Goal: Task Accomplishment & Management: Complete application form

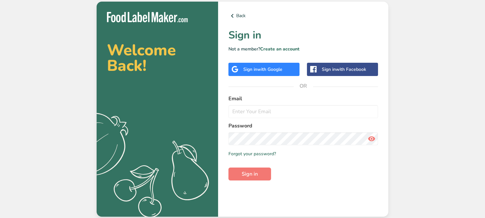
click at [249, 68] on div "Sign in with Google" at bounding box center [262, 69] width 39 height 7
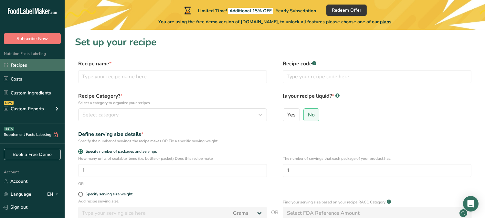
click at [40, 66] on link "Recipes" at bounding box center [32, 65] width 65 height 12
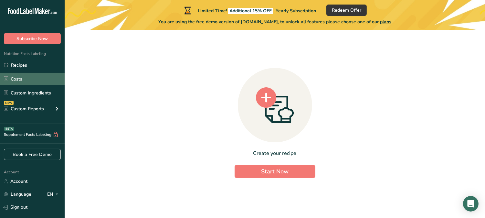
click at [35, 76] on link "Costs" at bounding box center [32, 79] width 65 height 12
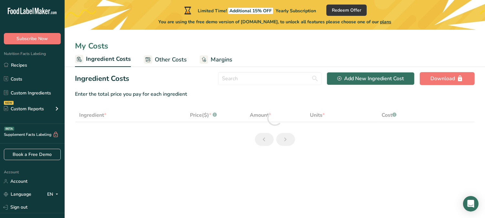
select select "1"
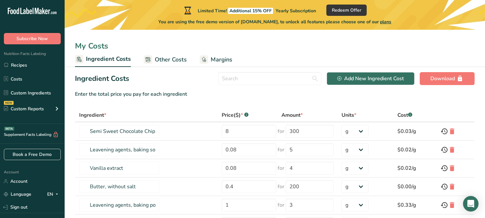
click at [168, 54] on link "Other Costs" at bounding box center [165, 59] width 43 height 15
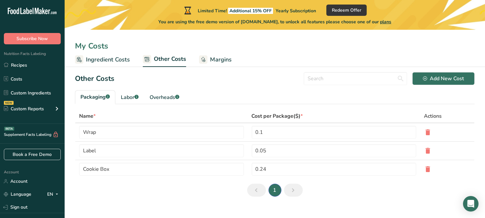
scroll to position [9, 0]
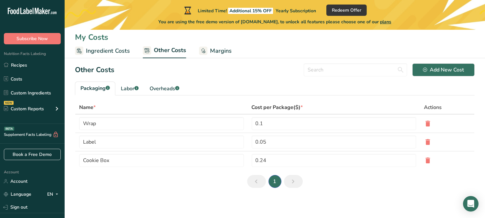
click at [214, 47] on span "Margins" at bounding box center [221, 50] width 22 height 9
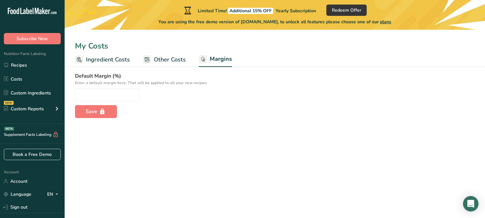
click at [104, 58] on span "Ingredient Costs" at bounding box center [108, 59] width 44 height 9
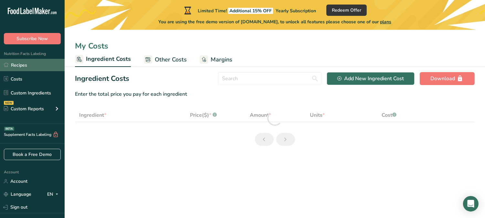
click at [29, 63] on link "Recipes" at bounding box center [32, 65] width 65 height 12
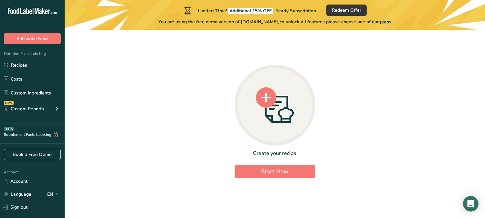
click at [280, 120] on icon at bounding box center [279, 109] width 29 height 27
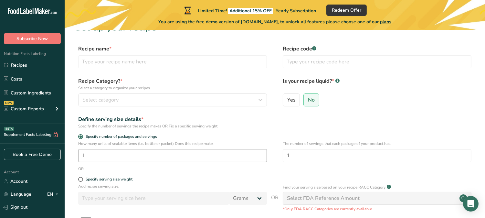
scroll to position [15, 0]
click at [178, 65] on input "text" at bounding box center [172, 61] width 189 height 13
type input "Soda"
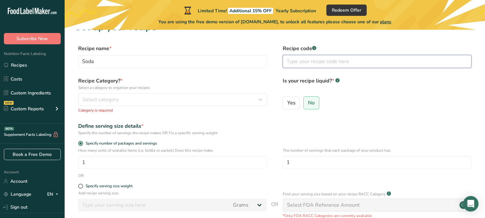
click at [296, 63] on input "text" at bounding box center [377, 61] width 189 height 13
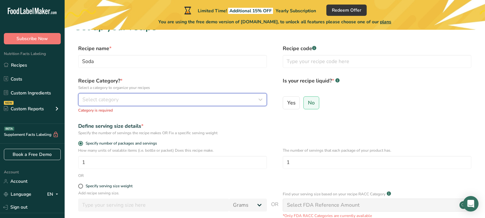
click at [210, 103] on div "Select category" at bounding box center [170, 100] width 176 height 8
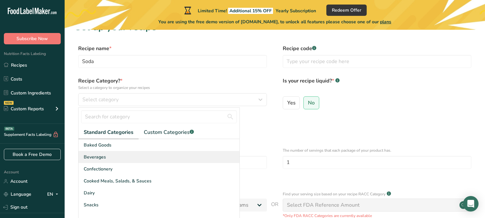
click at [149, 153] on div "Beverages" at bounding box center [158, 157] width 161 height 12
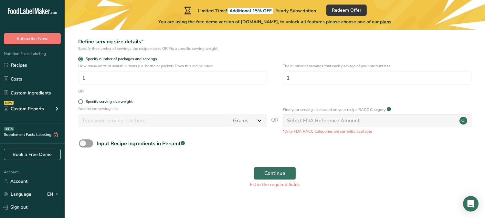
scroll to position [98, 0]
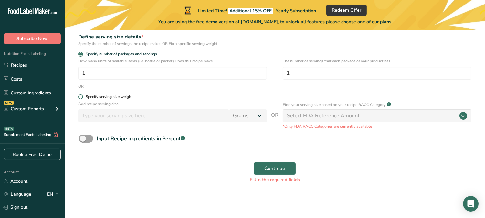
click at [84, 96] on span "Specify serving size weight" at bounding box center [107, 96] width 49 height 5
click at [82, 96] on input "Specify serving size weight" at bounding box center [80, 97] width 4 height 4
radio input "true"
radio input "false"
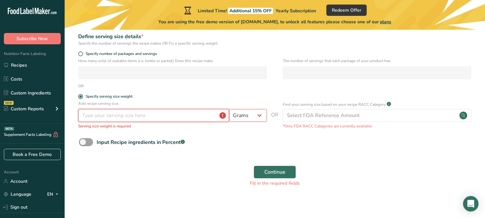
click at [155, 122] on input "number" at bounding box center [153, 115] width 151 height 13
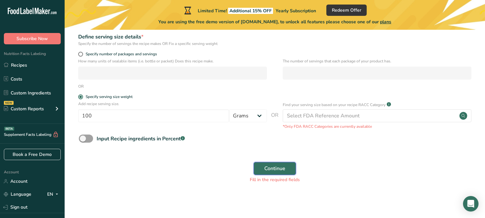
click at [268, 165] on span "Continue" at bounding box center [274, 168] width 21 height 8
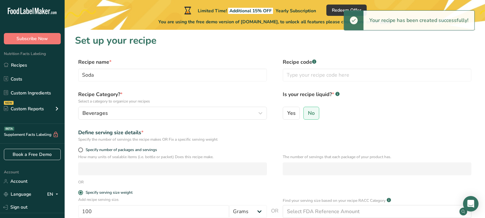
scroll to position [0, 0]
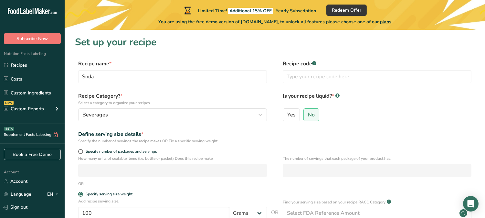
click at [229, 57] on section "Set up your recipe Recipe name * Soda Recipe code .a-a{fill:#347362;}.b-a{fill:…" at bounding box center [275, 158] width 420 height 256
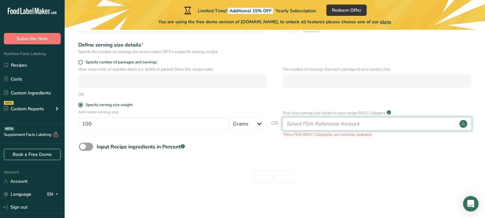
click at [334, 127] on div "Select FDA Reference Amount" at bounding box center [323, 124] width 73 height 8
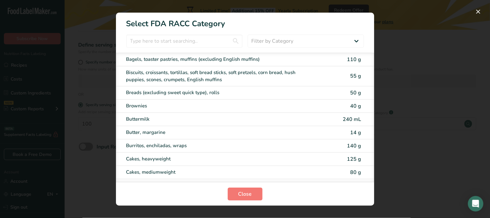
click at [267, 123] on div "Buttermilk 240 mL" at bounding box center [245, 119] width 258 height 13
type input "240"
select select "17"
select select "22"
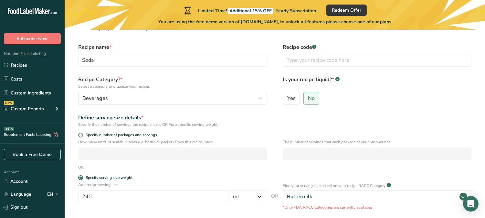
scroll to position [18, 0]
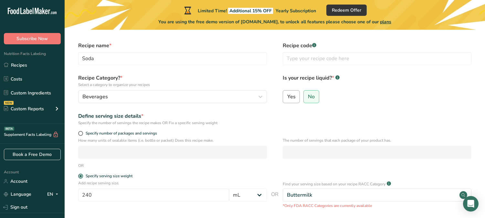
click at [294, 100] on label "Yes" at bounding box center [291, 96] width 17 height 13
click at [287, 98] on input "Yes" at bounding box center [285, 96] width 4 height 4
radio input "true"
click at [312, 96] on span "No" at bounding box center [311, 96] width 7 height 6
click at [308, 96] on input "No" at bounding box center [305, 96] width 4 height 4
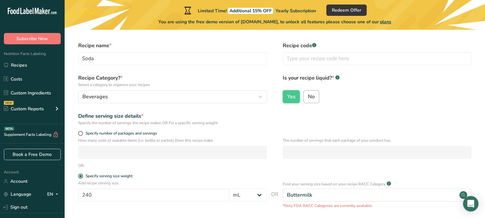
radio input "true"
radio input "false"
click at [143, 56] on input "Soda" at bounding box center [172, 58] width 189 height 13
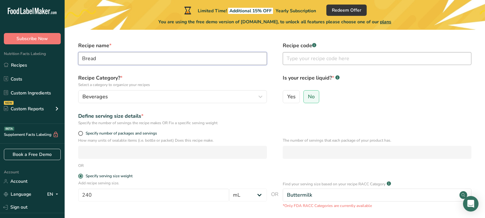
type input "Bread"
click at [304, 57] on input "text" at bounding box center [377, 58] width 189 height 13
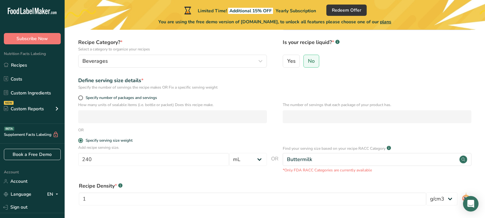
scroll to position [62, 0]
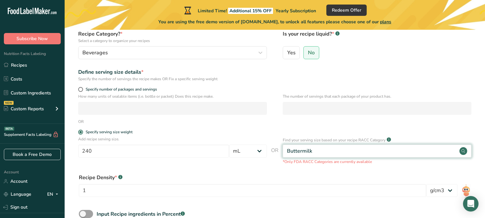
type input "B123"
click at [346, 153] on div "Buttermilk" at bounding box center [377, 150] width 189 height 13
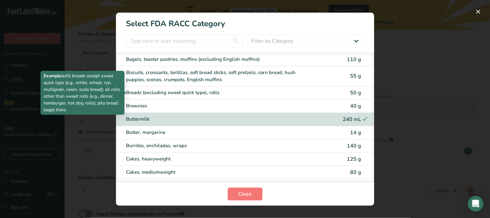
click at [237, 89] on div "Breads (excluding sweet quick type), rolls" at bounding box center [217, 92] width 183 height 7
type input "50"
select select "0"
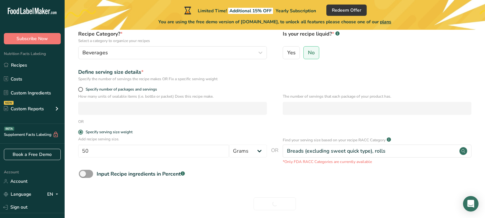
scroll to position [89, 0]
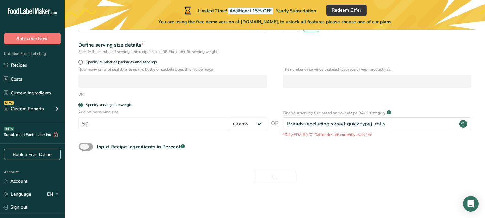
click at [84, 149] on span at bounding box center [86, 146] width 14 height 8
click at [83, 149] on input "Input Recipe ingredients in Percent .a-a{fill:#347362;}.b-a{fill:#fff;}" at bounding box center [81, 146] width 4 height 4
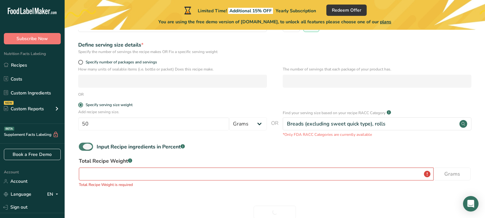
click at [83, 149] on span at bounding box center [86, 146] width 14 height 8
click at [83, 149] on input "Input Recipe ingredients in Percent .a-a{fill:#347362;}.b-a{fill:#fff;}" at bounding box center [81, 146] width 4 height 4
checkbox input "false"
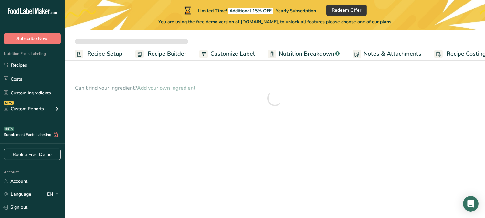
click at [230, 59] on link "Customize Label" at bounding box center [227, 53] width 56 height 15
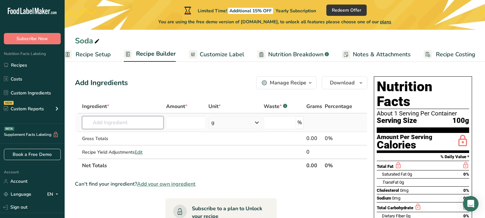
click at [141, 123] on input "text" at bounding box center [122, 122] width 81 height 13
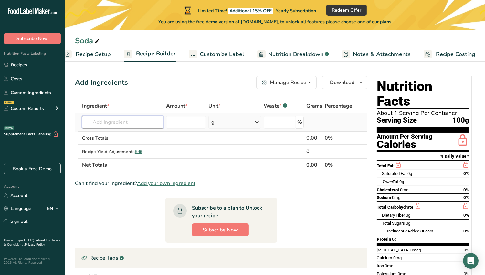
click at [140, 123] on input "text" at bounding box center [122, 122] width 81 height 13
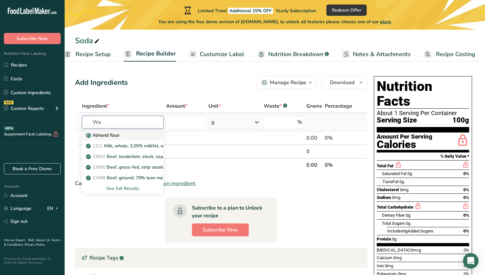
type input "Wa"
click at [125, 138] on div "Almond flour" at bounding box center [117, 135] width 61 height 7
type input "Almond flour"
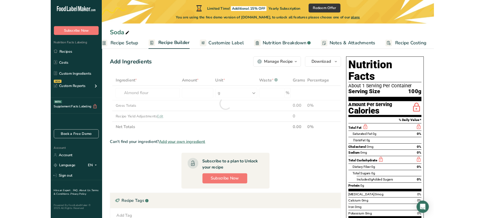
scroll to position [5, 0]
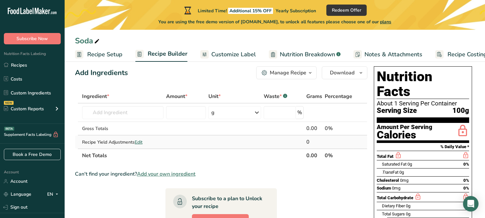
scroll to position [10, 0]
click at [292, 75] on div "Manage Recipe" at bounding box center [288, 72] width 36 height 8
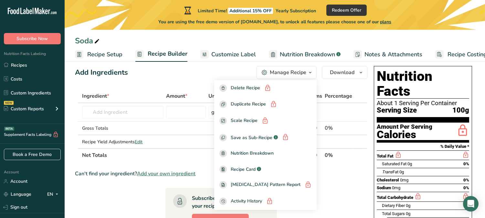
click at [210, 72] on div "Add Ingredients Manage Recipe Delete Recipe Duplicate Recipe Scale Recipe Save …" at bounding box center [221, 72] width 292 height 13
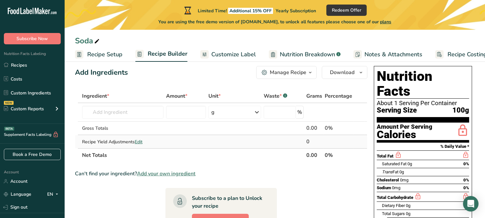
scroll to position [0, 0]
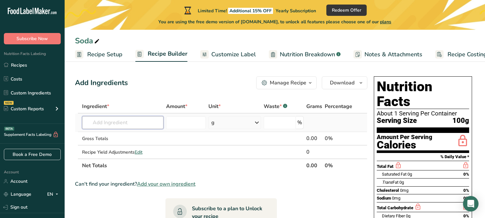
click at [132, 120] on input "text" at bounding box center [122, 122] width 81 height 13
click at [116, 60] on link "Recipe Setup" at bounding box center [98, 54] width 47 height 15
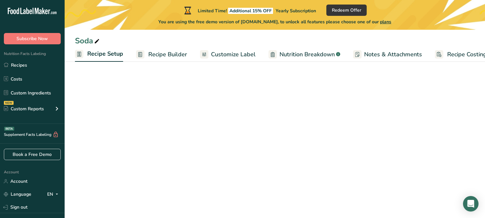
scroll to position [0, 2]
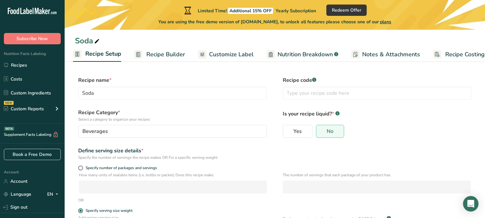
click at [158, 52] on span "Recipe Builder" at bounding box center [165, 54] width 39 height 9
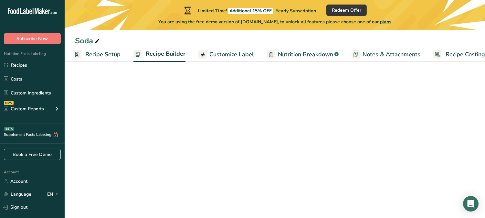
scroll to position [0, 12]
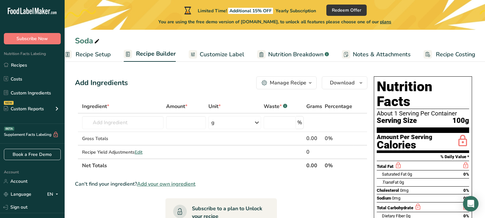
click at [101, 58] on link "Recipe Setup" at bounding box center [86, 54] width 47 height 15
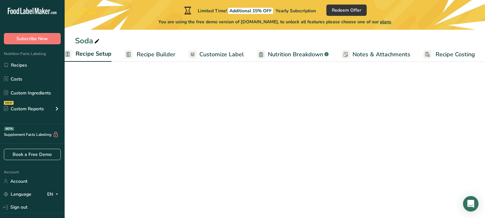
scroll to position [0, 2]
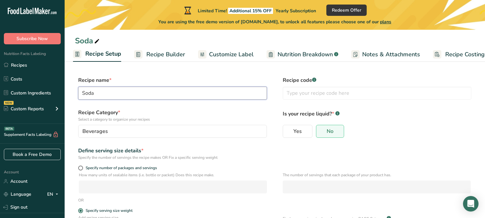
click at [135, 94] on input "Soda" at bounding box center [172, 93] width 189 height 13
type input "Bread"
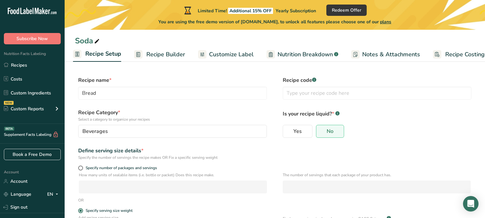
click at [167, 57] on span "Recipe Builder" at bounding box center [165, 54] width 39 height 9
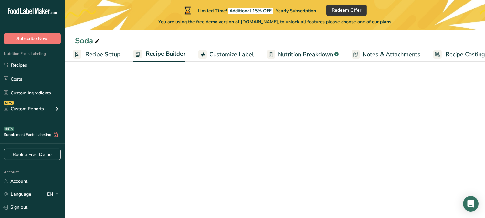
scroll to position [0, 12]
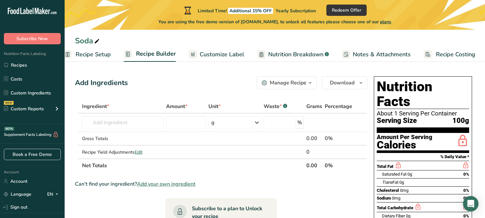
click at [104, 55] on span "Recipe Setup" at bounding box center [93, 54] width 35 height 9
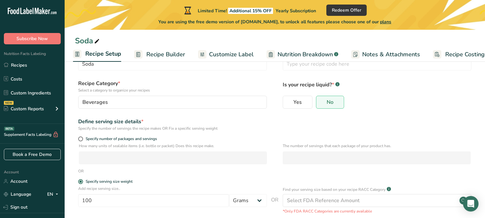
scroll to position [2, 0]
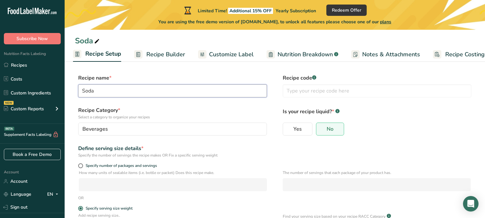
click at [132, 93] on input "Soda" at bounding box center [172, 90] width 189 height 13
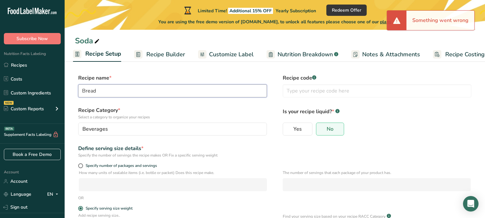
scroll to position [80, 0]
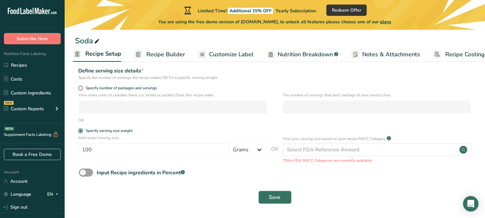
type input "Bread"
click at [270, 200] on span "Save" at bounding box center [275, 197] width 12 height 8
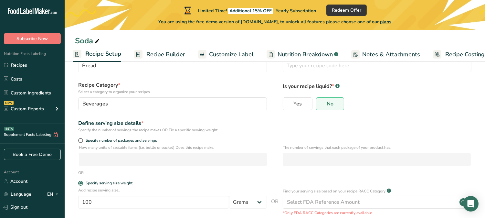
scroll to position [27, 0]
click at [83, 143] on span "Specify number of packages and servings" at bounding box center [120, 141] width 74 height 5
click at [82, 143] on input "Specify number of packages and servings" at bounding box center [80, 141] width 4 height 4
radio input "true"
radio input "false"
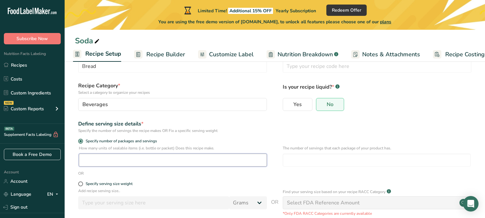
click at [130, 156] on input "number" at bounding box center [173, 159] width 188 height 13
type input "1"
click at [298, 157] on input "number" at bounding box center [377, 159] width 188 height 13
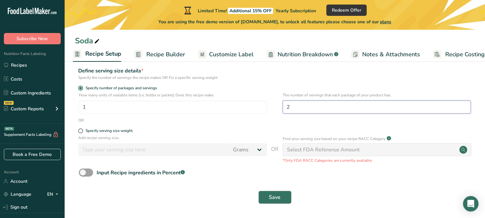
type input "2"
click at [273, 198] on span "Save" at bounding box center [275, 197] width 12 height 8
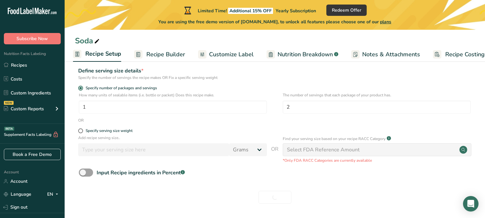
scroll to position [0, 0]
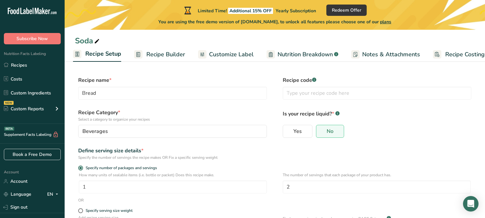
click at [152, 52] on span "Recipe Builder" at bounding box center [165, 54] width 39 height 9
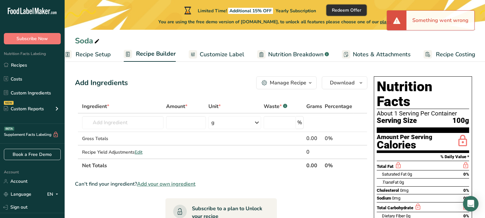
click at [350, 7] on span "Redeem Offer" at bounding box center [346, 10] width 29 height 7
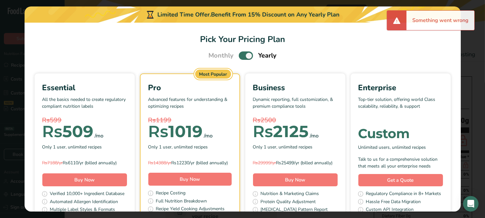
scroll to position [0, 6]
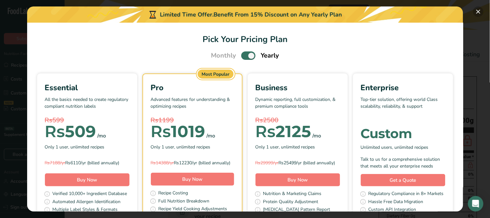
click at [478, 11] on button "Pick Your Pricing Plan Modal" at bounding box center [478, 11] width 10 height 10
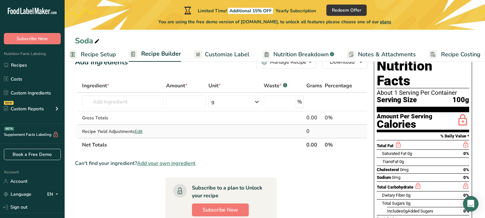
scroll to position [0, 0]
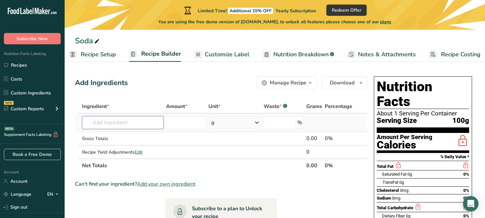
click at [125, 121] on input "text" at bounding box center [122, 122] width 81 height 13
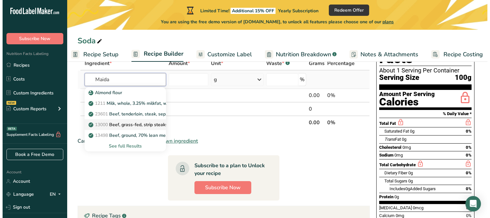
scroll to position [43, 0]
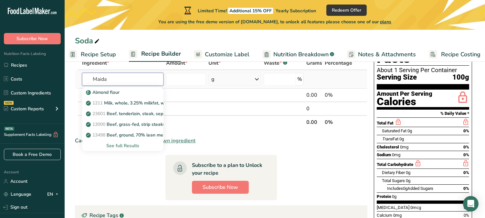
type input "Maida"
click at [110, 144] on div "See full Results" at bounding box center [122, 145] width 71 height 7
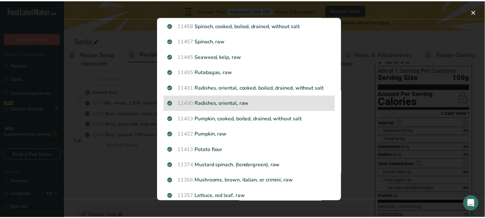
scroll to position [259, 0]
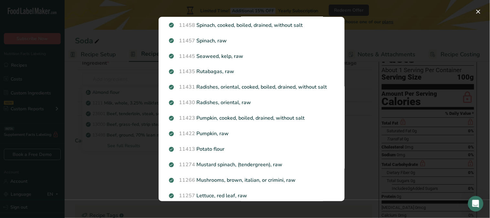
click at [375, 97] on div "Search results modal" at bounding box center [245, 109] width 490 height 218
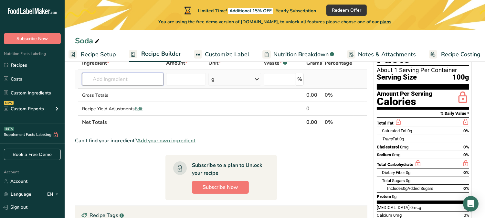
click at [131, 85] on input "text" at bounding box center [122, 79] width 81 height 13
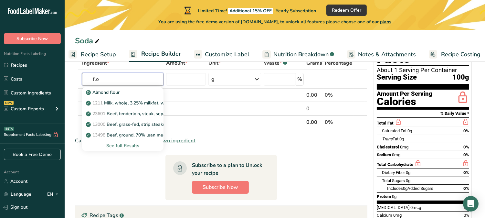
type input "flo"
type input "w"
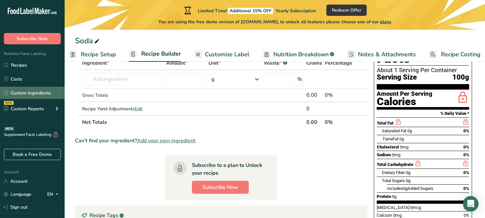
click at [34, 92] on link "Custom Ingredients" at bounding box center [32, 93] width 65 height 12
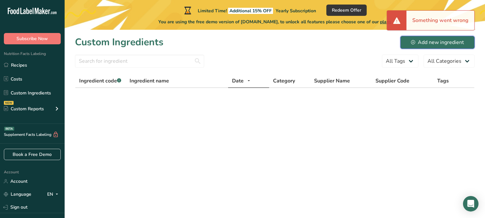
click at [441, 40] on div "Add new ingredient" at bounding box center [437, 42] width 53 height 8
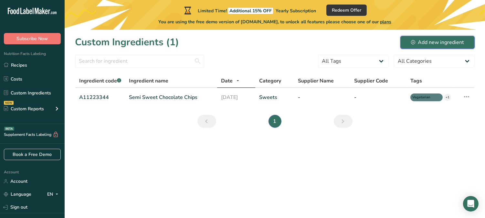
click at [429, 36] on button "Add new ingredient" at bounding box center [437, 42] width 74 height 13
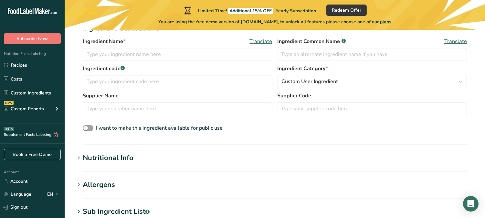
scroll to position [106, 0]
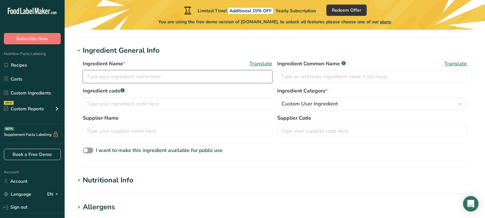
click at [165, 79] on input "text" at bounding box center [178, 76] width 190 height 13
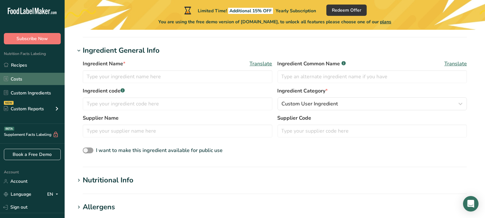
click at [49, 78] on link "Costs" at bounding box center [32, 79] width 65 height 12
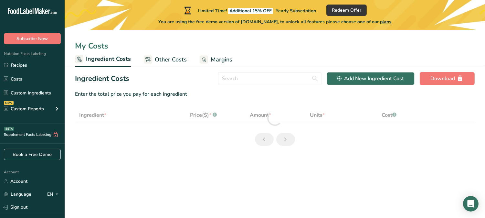
select select "1"
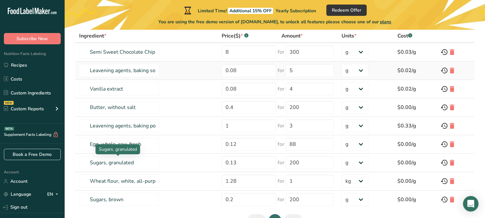
scroll to position [108, 0]
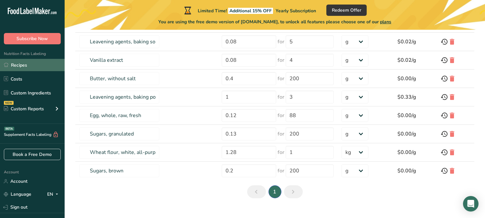
click at [34, 67] on link "Recipes" at bounding box center [32, 65] width 65 height 12
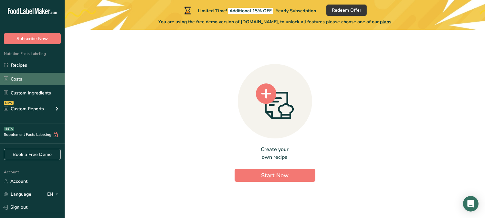
click at [32, 74] on link "Costs" at bounding box center [32, 79] width 65 height 12
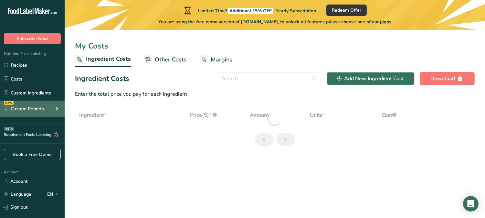
select select "1"
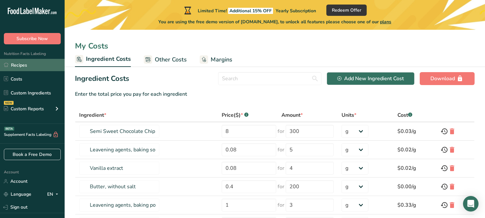
click at [35, 67] on link "Recipes" at bounding box center [32, 65] width 65 height 12
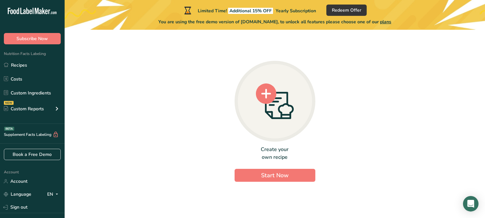
click at [264, 152] on div "Create your own recipe" at bounding box center [274, 152] width 81 height 15
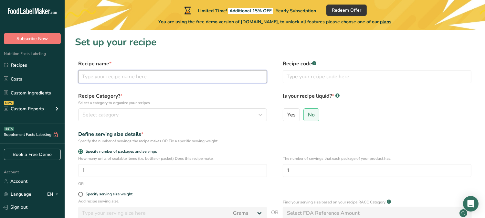
click at [200, 73] on input "text" at bounding box center [172, 76] width 189 height 13
click at [200, 73] on input "B" at bounding box center [172, 76] width 189 height 13
type input "Wheat Bread"
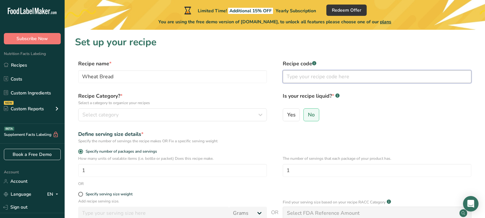
click at [297, 76] on input "text" at bounding box center [377, 76] width 189 height 13
type input "WB100"
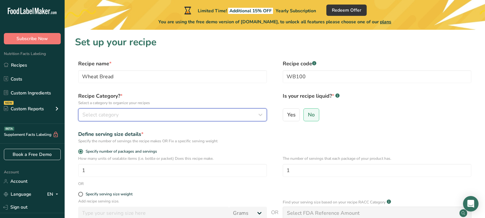
click at [208, 114] on div "Select category" at bounding box center [170, 115] width 176 height 8
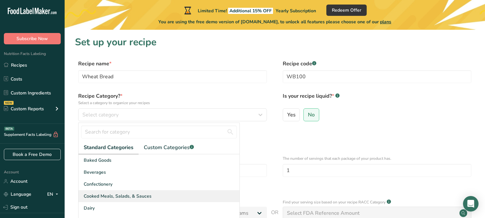
click at [130, 196] on span "Cooked Meals, Salads, & Sauces" at bounding box center [118, 195] width 68 height 7
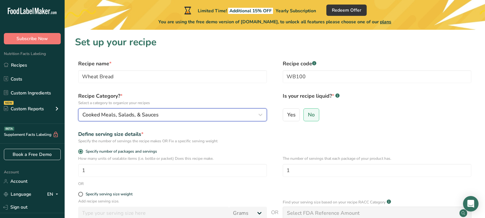
click at [221, 119] on button "Cooked Meals, Salads, & Sauces" at bounding box center [172, 114] width 189 height 13
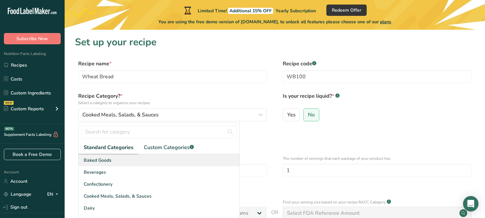
click at [168, 161] on div "Baked Goods" at bounding box center [158, 160] width 161 height 12
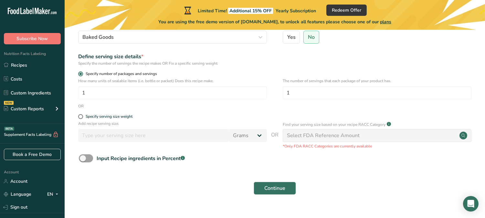
scroll to position [79, 0]
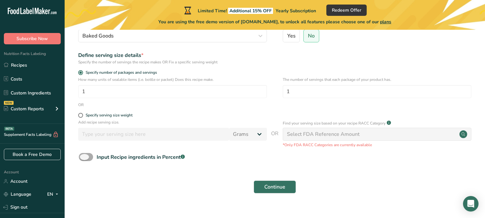
click at [99, 158] on div "Input Recipe ingredients in Percent .a-a{fill:#347362;}.b-a{fill:#fff;}" at bounding box center [141, 157] width 88 height 8
click at [83, 158] on input "Input Recipe ingredients in Percent .a-a{fill:#347362;}.b-a{fill:#fff;}" at bounding box center [81, 157] width 4 height 4
checkbox input "true"
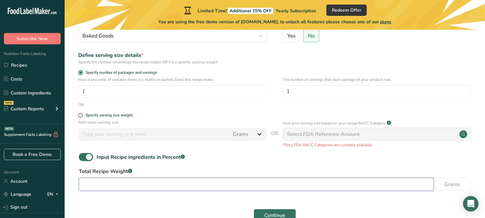
click at [119, 182] on input "number" at bounding box center [256, 184] width 355 height 13
type input "500"
click at [245, 162] on div "Input Recipe ingredients in Percent .a-a{fill:#347362;}.b-a{fill:#fff;}" at bounding box center [274, 159] width 399 height 13
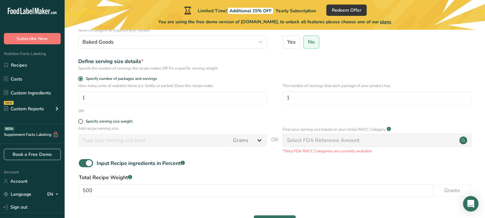
scroll to position [118, 0]
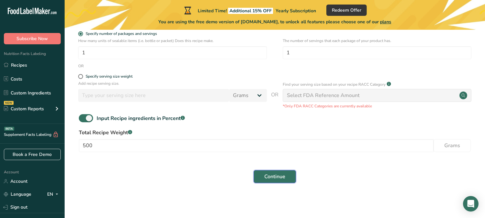
click at [281, 180] on span "Continue" at bounding box center [274, 176] width 21 height 8
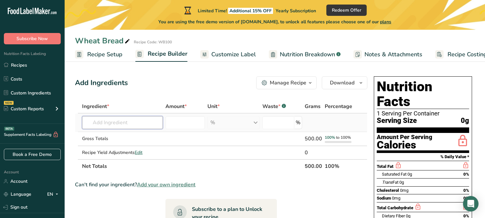
click at [138, 121] on input "text" at bounding box center [122, 122] width 81 height 13
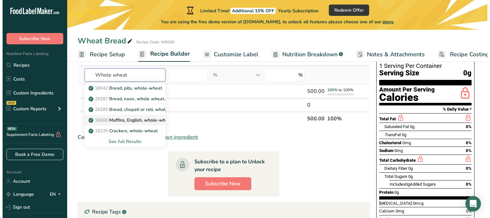
scroll to position [36, 0]
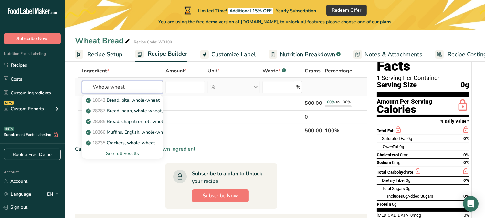
type input "Whole wheat"
click at [127, 156] on div "See full Results" at bounding box center [122, 153] width 70 height 7
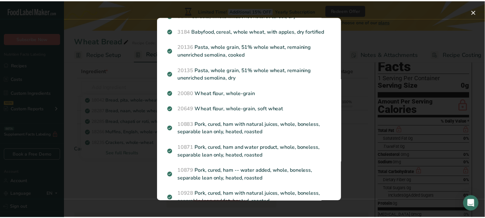
scroll to position [607, 0]
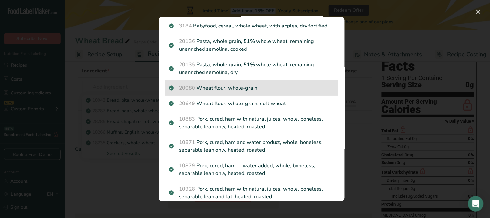
click at [261, 85] on p "20080 Wheat flour, whole-grain" at bounding box center [251, 88] width 165 height 8
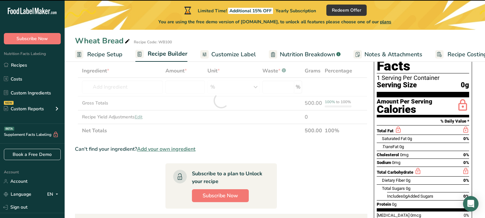
type input "0"
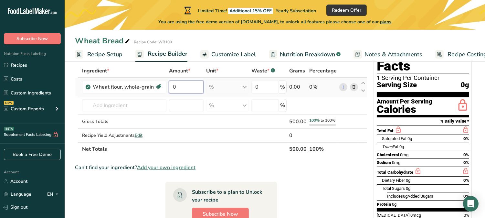
click at [188, 86] on input "0" at bounding box center [186, 86] width 35 height 13
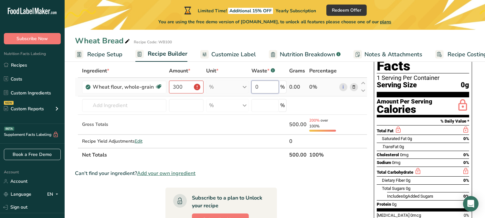
click at [263, 87] on input "0" at bounding box center [264, 86] width 27 height 13
click at [302, 87] on div "0.00" at bounding box center [297, 87] width 17 height 8
click at [182, 82] on input "300" at bounding box center [186, 86] width 35 height 13
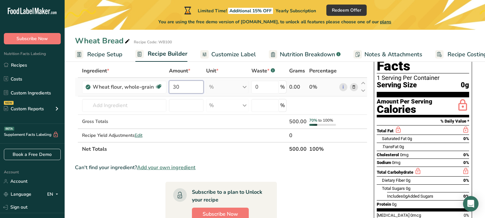
type input "3"
type input "0"
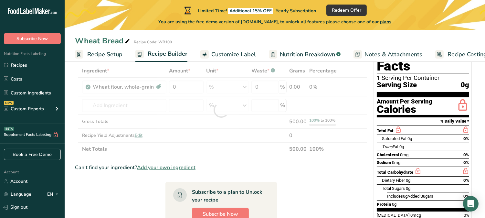
click at [109, 53] on span "Recipe Setup" at bounding box center [104, 54] width 35 height 9
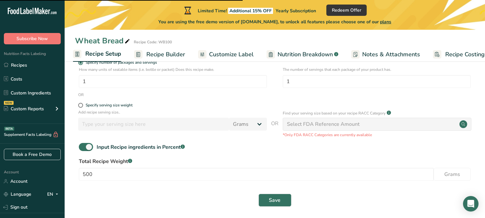
scroll to position [106, 0]
click at [86, 146] on span at bounding box center [86, 146] width 14 height 8
click at [83, 146] on input "Input Recipe ingredients in Percent .a-a{fill:#347362;}.b-a{fill:#fff;}" at bounding box center [81, 146] width 4 height 4
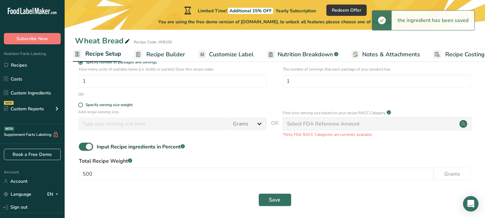
click at [270, 191] on div "Save" at bounding box center [274, 199] width 399 height 21
click at [269, 196] on span "Save" at bounding box center [275, 200] width 12 height 8
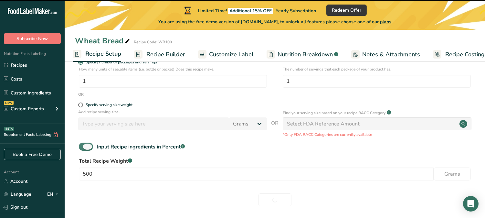
click at [89, 146] on span at bounding box center [86, 146] width 14 height 8
click at [83, 146] on input "Input Recipe ingredients in Percent .a-a{fill:#347362;}.b-a{fill:#fff;}" at bounding box center [81, 146] width 4 height 4
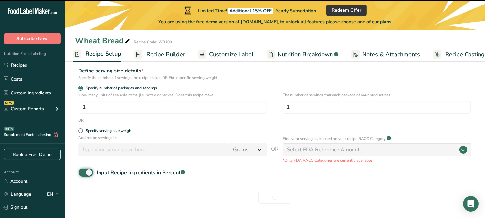
checkbox input "true"
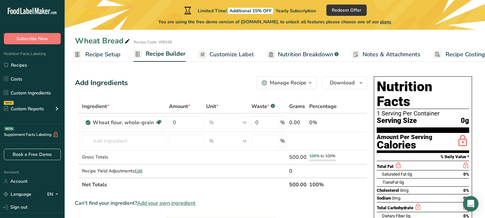
click at [99, 54] on span "Recipe Setup" at bounding box center [102, 54] width 35 height 9
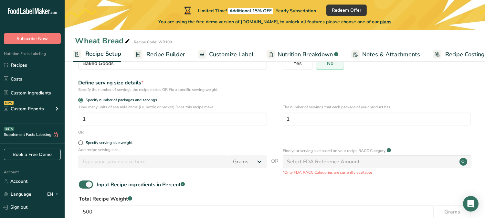
scroll to position [108, 0]
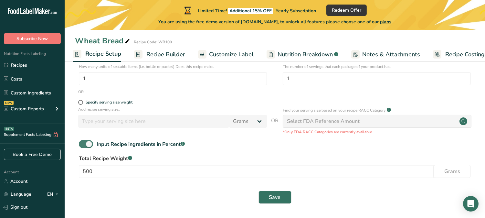
click at [86, 143] on span at bounding box center [86, 144] width 14 height 8
click at [83, 143] on input "Input Recipe ingredients in Percent .a-a{fill:#347362;}.b-a{fill:#fff;}" at bounding box center [81, 144] width 4 height 4
checkbox input "false"
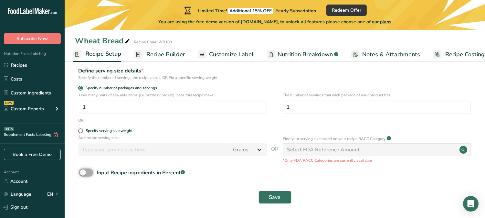
scroll to position [80, 0]
click at [278, 194] on span "Save" at bounding box center [275, 197] width 12 height 8
click at [161, 55] on span "Recipe Builder" at bounding box center [165, 54] width 39 height 9
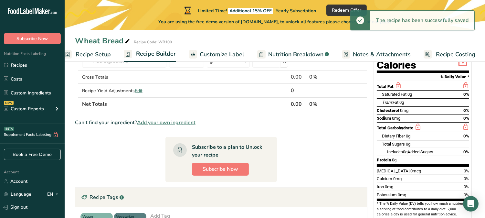
click at [281, 47] on link "Nutrition Breakdown .a-a{fill:#347362;}.b-a{fill:#fff;}" at bounding box center [293, 54] width 72 height 15
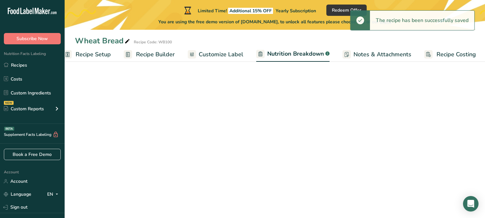
scroll to position [0, 12]
select select "Calories"
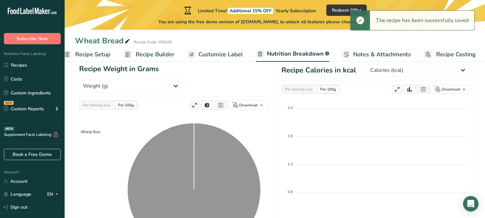
click at [142, 50] on span "Recipe Builder" at bounding box center [155, 54] width 39 height 9
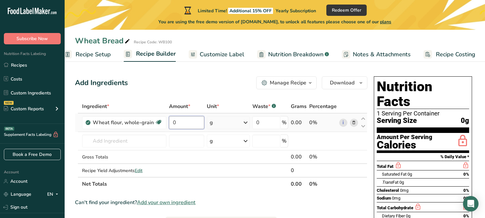
click at [195, 121] on input "0" at bounding box center [186, 122] width 35 height 13
type input "300"
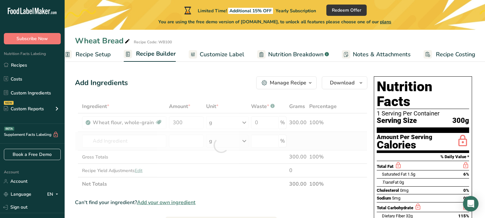
click at [123, 149] on div "Ingredient * Amount * Unit * Waste * .a-a{fill:#347362;}.b-a{fill:#fff;} Grams …" at bounding box center [221, 144] width 292 height 91
click at [127, 144] on div at bounding box center [221, 144] width 292 height 91
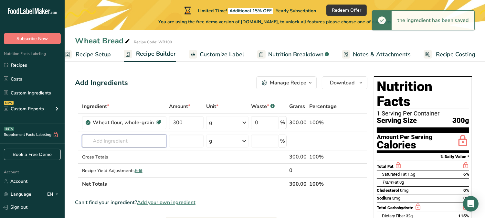
click at [130, 139] on input "text" at bounding box center [124, 140] width 84 height 13
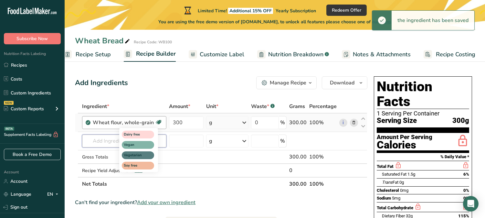
type input "a"
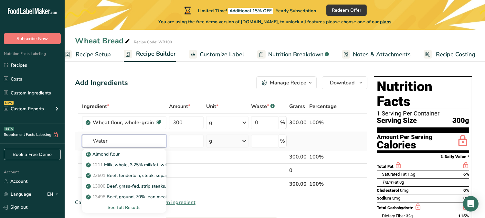
type input "Water"
click at [134, 196] on div "See full Results" at bounding box center [124, 207] width 74 height 7
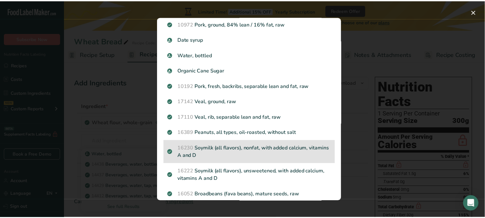
scroll to position [627, 0]
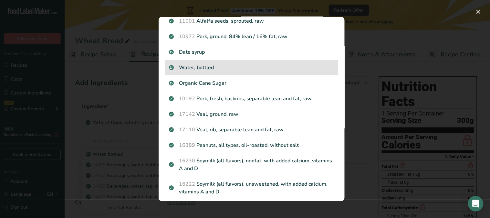
click at [245, 65] on p "Water, bottled" at bounding box center [251, 68] width 165 height 8
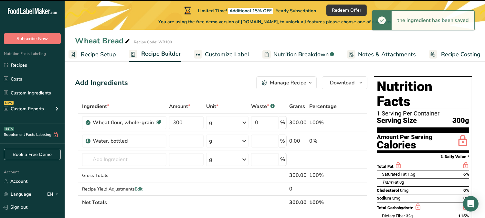
type input "0"
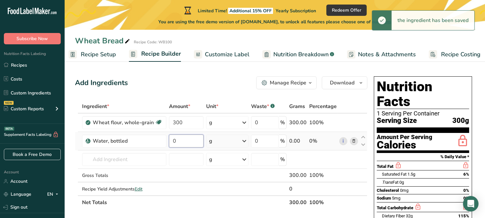
click at [181, 142] on input "0" at bounding box center [186, 140] width 35 height 13
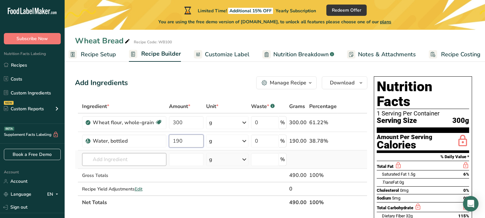
type input "190"
click at [135, 161] on div "Ingredient * Amount * Unit * Waste * .a-a{fill:#347362;}.b-a{fill:#fff;} Grams …" at bounding box center [221, 153] width 292 height 109
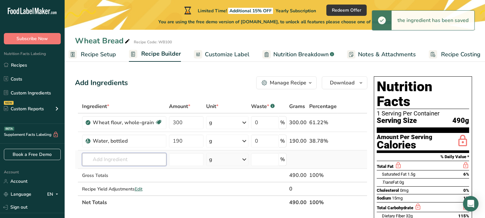
type input "T"
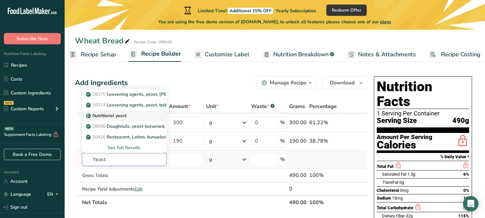
type input "Yeast"
click at [134, 118] on div "Nutritional yeast" at bounding box center [119, 115] width 64 height 7
type input "Nutritional yeast"
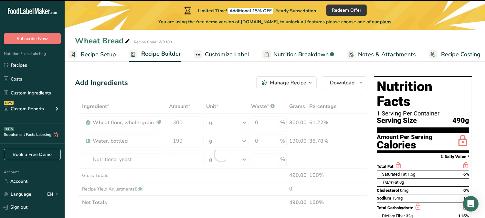
type input "0"
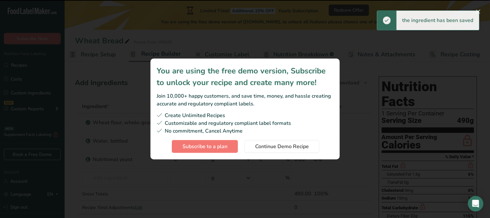
click at [181, 159] on section "You are using the free demo version, Subscribe to unlock your recipe and create…" at bounding box center [244, 108] width 189 height 101
click at [288, 147] on span "Continue Demo Recipe" at bounding box center [282, 146] width 54 height 8
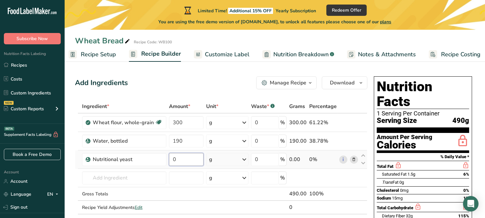
click at [189, 161] on input "0" at bounding box center [186, 159] width 35 height 13
type input "5"
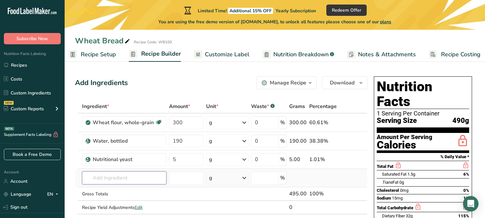
click at [143, 179] on div "Ingredient * Amount * Unit * Waste * .a-a{fill:#347362;}.b-a{fill:#fff;} Grams …" at bounding box center [221, 163] width 292 height 128
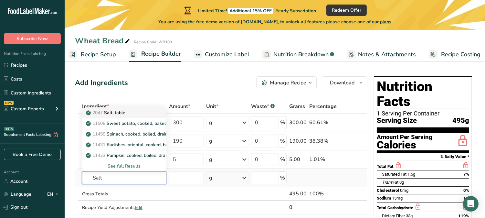
type input "Salt"
click at [117, 110] on p "2047 Salt, table" at bounding box center [106, 112] width 38 height 7
type input "Salt, table"
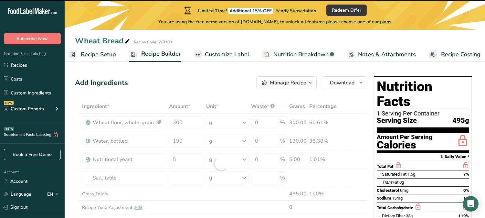
click at [196, 179] on div at bounding box center [221, 163] width 292 height 128
click at [186, 176] on div at bounding box center [221, 163] width 292 height 128
type input "0"
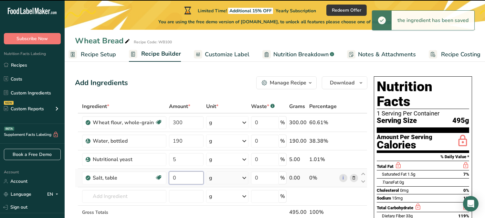
click at [183, 178] on input "0" at bounding box center [186, 177] width 35 height 13
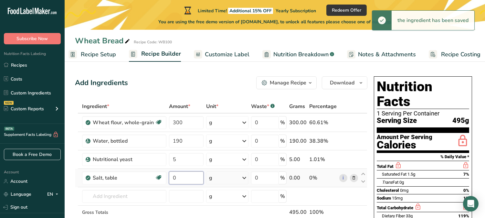
click at [184, 178] on input "0" at bounding box center [186, 177] width 35 height 13
type input "6"
click at [193, 80] on div "Add Ingredients Manage Recipe Delete Recipe Duplicate Recipe Scale Recipe Save …" at bounding box center [221, 82] width 292 height 13
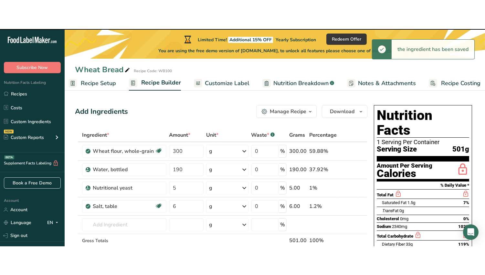
scroll to position [36, 0]
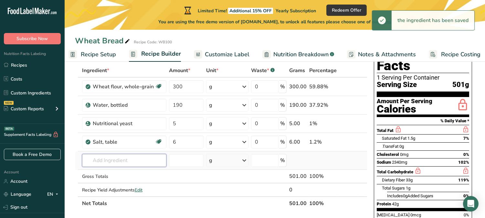
click at [115, 162] on input "text" at bounding box center [124, 160] width 84 height 13
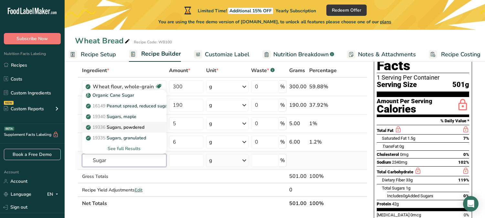
type input "Sugar"
click at [153, 126] on link "19336 Sugars, powdered" at bounding box center [124, 127] width 84 height 11
type input "Sugars, powdered"
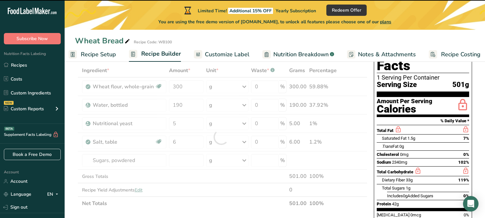
type input "0"
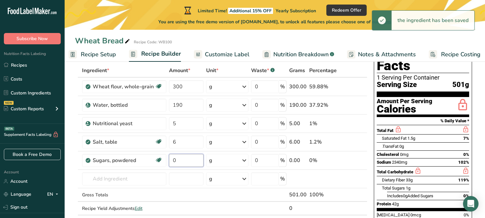
click at [188, 162] on input "0" at bounding box center [186, 160] width 35 height 13
type input "8"
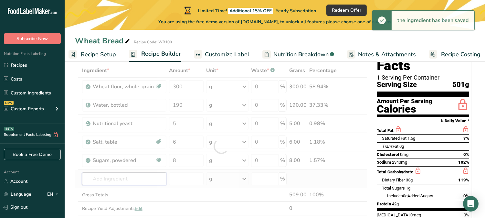
click at [127, 176] on div "Ingredient * Amount * Unit * Waste * .a-a{fill:#347362;}.b-a{fill:#fff;} Grams …" at bounding box center [221, 146] width 292 height 165
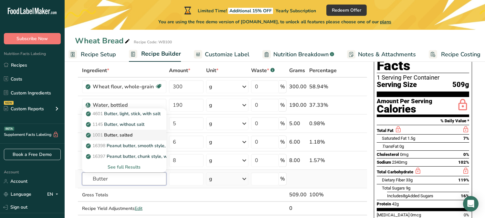
type input "Butter"
click at [142, 133] on div "1001 Butter, salted" at bounding box center [119, 134] width 64 height 7
type input "Butter, salted"
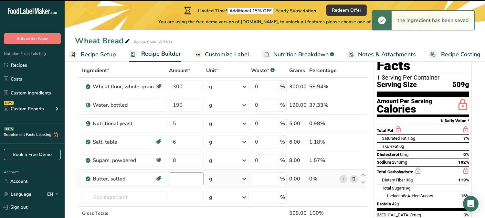
type input "0"
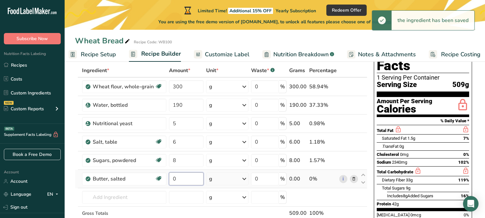
click at [186, 178] on input "0" at bounding box center [186, 178] width 35 height 13
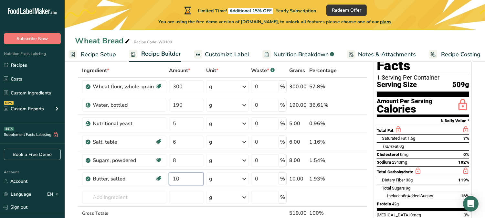
type input "10"
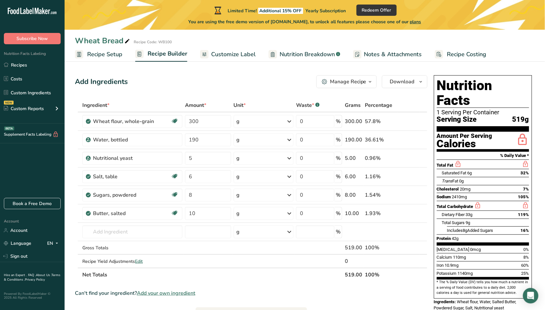
scroll to position [0, 0]
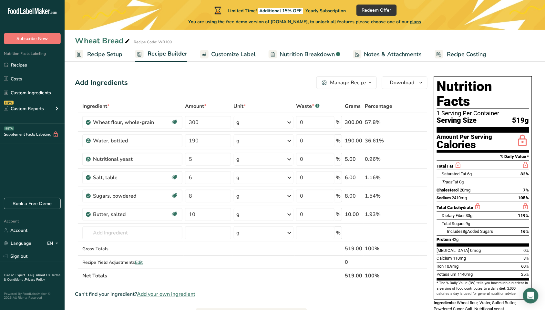
click at [345, 85] on div "Manage Recipe" at bounding box center [348, 83] width 36 height 8
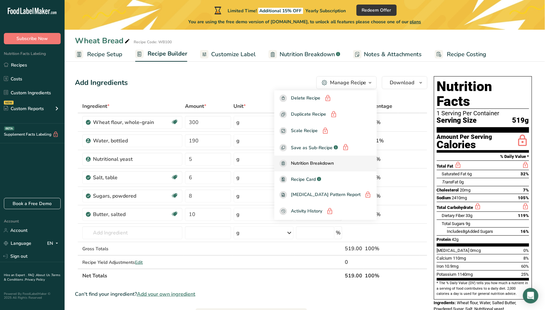
click at [330, 169] on link "Nutrition Breakdown" at bounding box center [325, 164] width 102 height 16
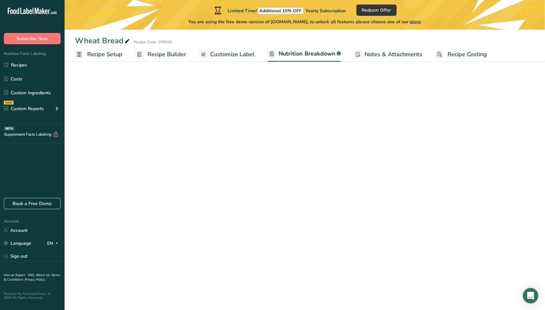
select select "Calories"
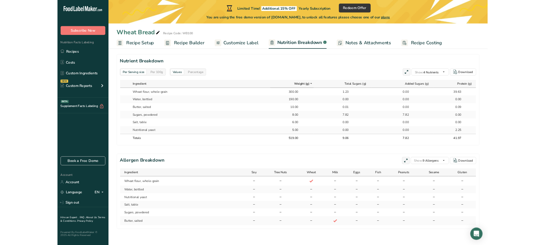
scroll to position [292, 0]
